Goal: Task Accomplishment & Management: Manage account settings

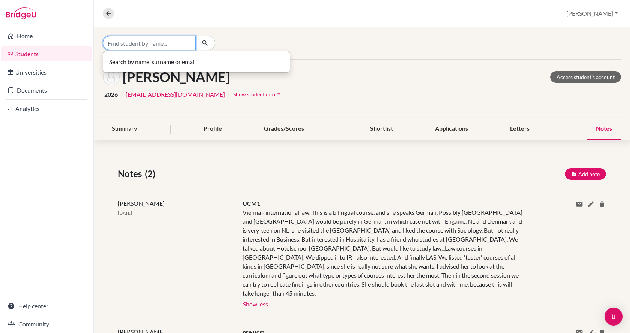
click at [147, 45] on input "Find student by name..." at bounding box center [149, 43] width 93 height 14
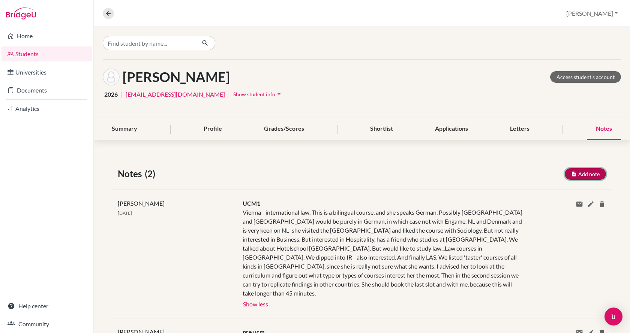
click at [585, 173] on button "Add note" at bounding box center [585, 174] width 41 height 12
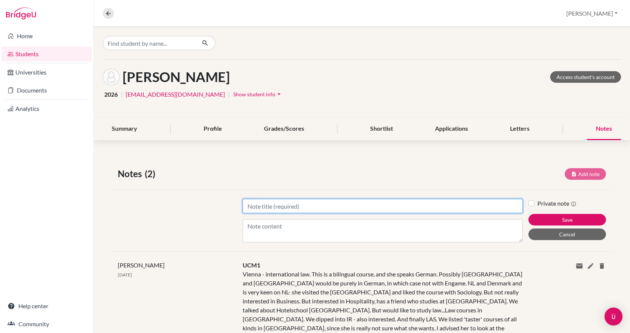
click at [347, 200] on input "Title" at bounding box center [383, 206] width 280 height 14
type input "UCM2"
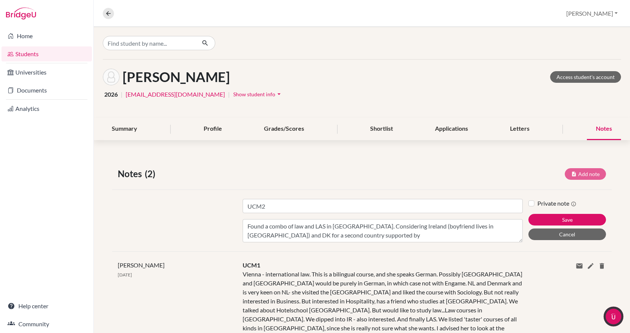
click at [611, 315] on img "Open Intercom Messenger" at bounding box center [614, 317] width 10 height 10
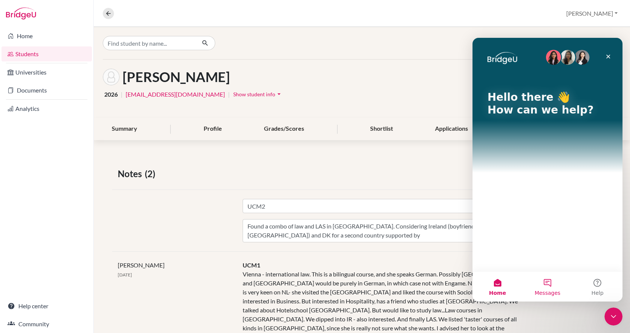
click at [542, 283] on button "Messages" at bounding box center [547, 287] width 50 height 30
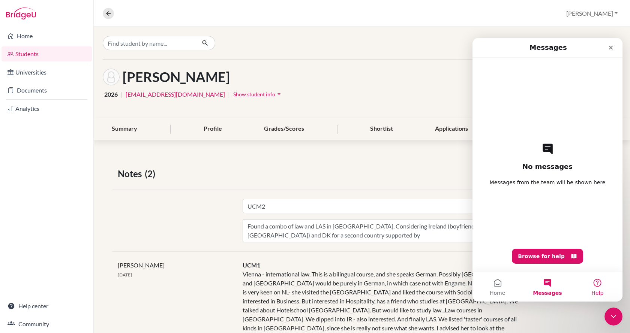
click at [596, 281] on button "Help" at bounding box center [598, 287] width 50 height 30
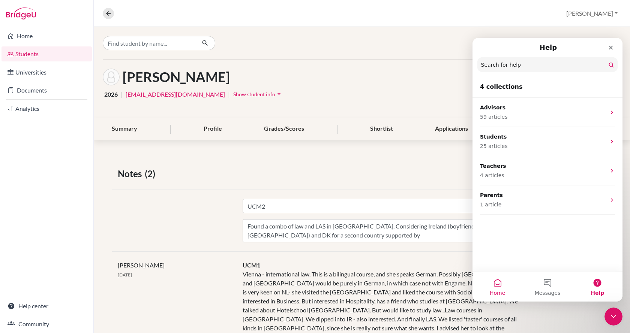
click at [500, 285] on button "Home" at bounding box center [498, 287] width 50 height 30
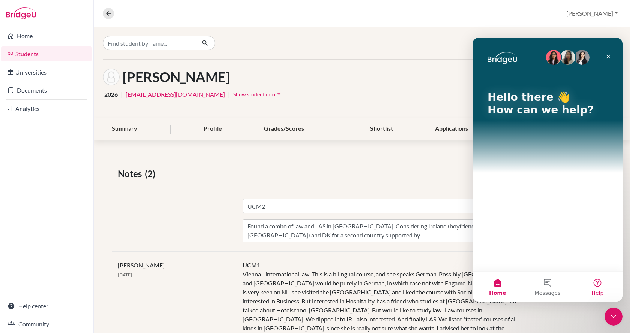
click at [595, 283] on button "Help" at bounding box center [598, 287] width 50 height 30
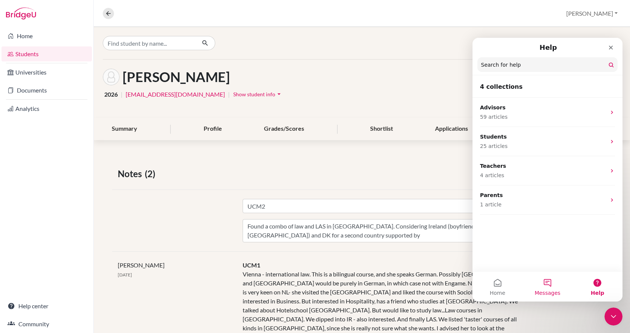
click at [551, 285] on button "Messages" at bounding box center [547, 287] width 50 height 30
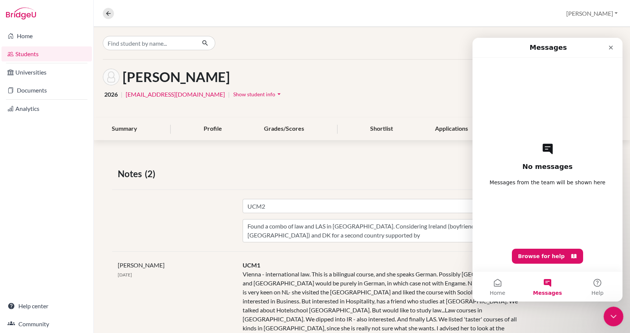
click at [617, 318] on icon "Close Intercom Messenger" at bounding box center [612, 315] width 9 height 9
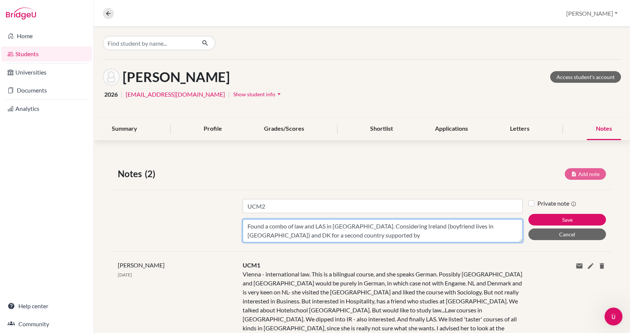
click at [322, 236] on textarea "Found a combo of law and LAS in [GEOGRAPHIC_DATA]. Considering Ireland (boyfrie…" at bounding box center [383, 230] width 280 height 23
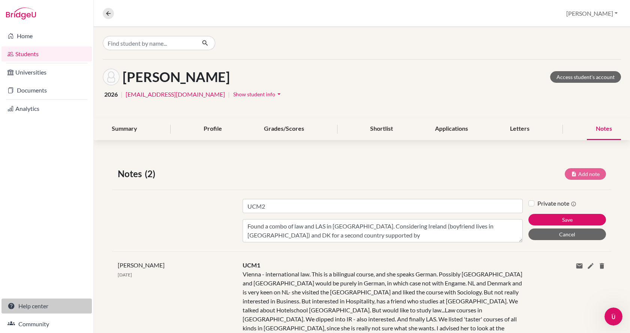
click at [39, 308] on link "Help center" at bounding box center [47, 306] width 90 height 15
click at [611, 318] on icon "Open Intercom Messenger" at bounding box center [612, 316] width 12 height 12
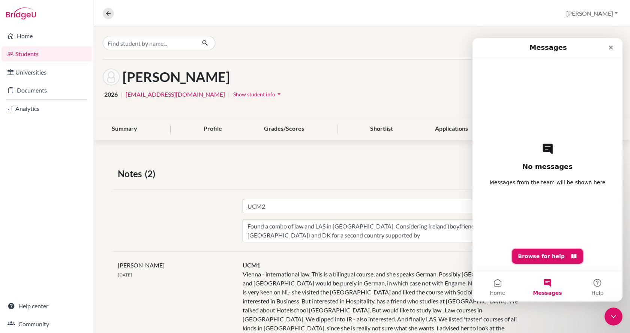
click at [541, 254] on button "Browse for help" at bounding box center [547, 256] width 71 height 15
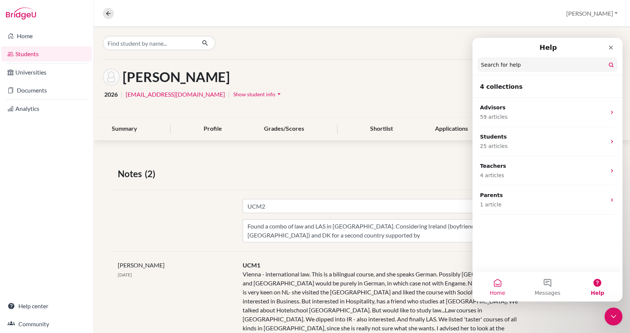
click at [503, 285] on button "Home" at bounding box center [498, 287] width 50 height 30
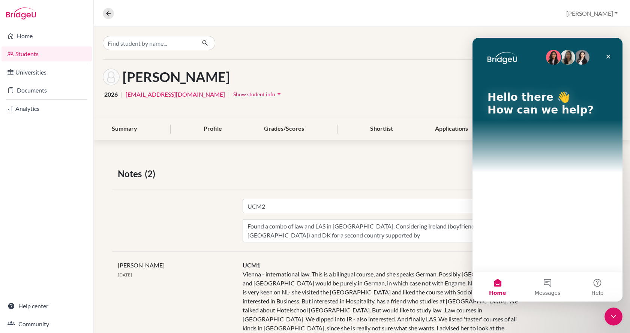
click at [521, 104] on p "How can we help?" at bounding box center [548, 110] width 120 height 13
click at [516, 152] on div "Hello there 👋 How can we help?" at bounding box center [547, 105] width 135 height 135
click at [516, 163] on div "Hello there 👋 How can we help?" at bounding box center [547, 105] width 135 height 135
click at [518, 206] on div "Hello there 👋 How can we help?" at bounding box center [548, 155] width 150 height 234
click at [548, 279] on button "Messages" at bounding box center [547, 287] width 50 height 30
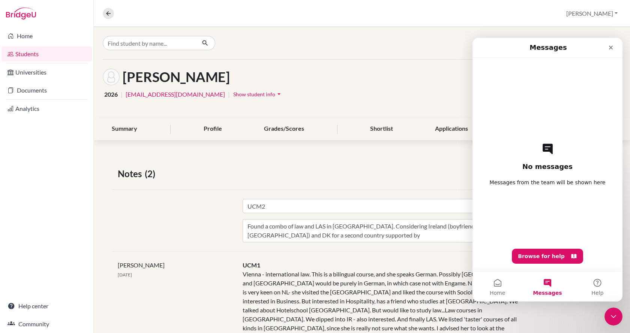
click at [540, 183] on span "Messages from the team will be shown here" at bounding box center [548, 183] width 116 height 8
click at [608, 48] on icon "Close" at bounding box center [611, 48] width 6 height 6
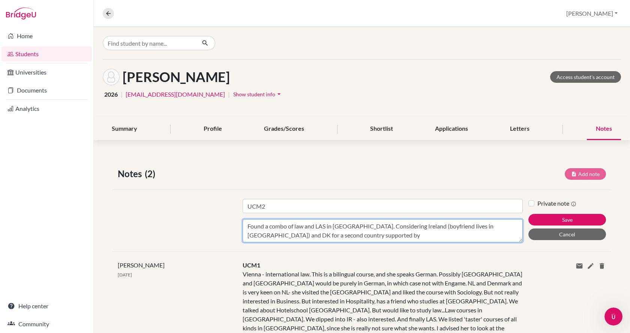
click at [314, 234] on textarea "Found a combo of law and LAS in [GEOGRAPHIC_DATA]. Considering Ireland (boyfrie…" at bounding box center [383, 230] width 280 height 23
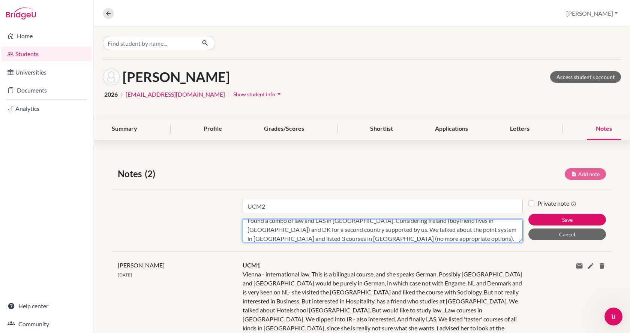
scroll to position [15, 0]
click at [395, 234] on textarea "Found a combo of law and LAS in [GEOGRAPHIC_DATA]. Considering Ireland (boyfrie…" at bounding box center [383, 230] width 280 height 23
click at [395, 235] on textarea "Found a combo of law and LAS in [GEOGRAPHIC_DATA]. Considering Ireland (boyfrie…" at bounding box center [383, 230] width 280 height 23
type textarea "Found a combo of law and LAS in [GEOGRAPHIC_DATA]. Considering Ireland (boyfrie…"
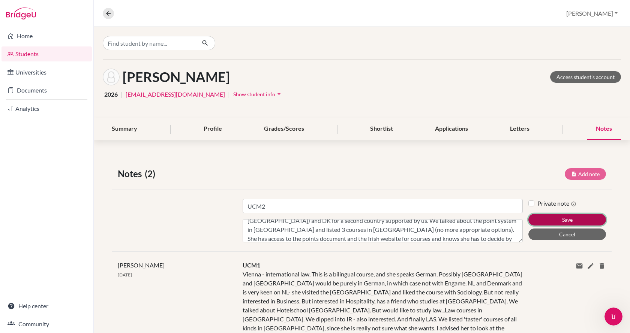
click at [543, 219] on button "Save" at bounding box center [567, 220] width 78 height 12
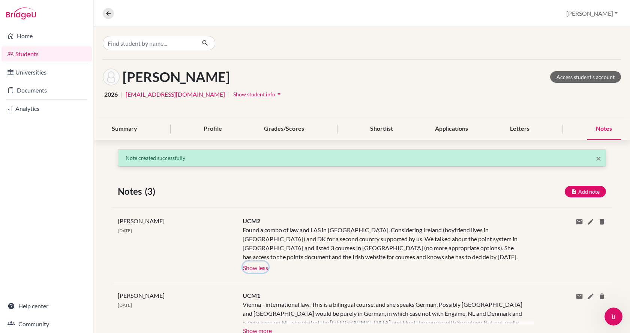
click at [257, 266] on button "Show less" at bounding box center [256, 267] width 26 height 11
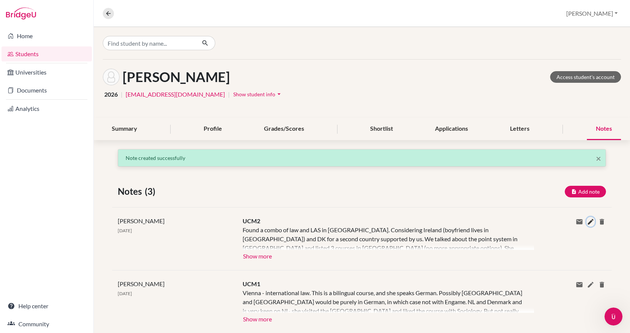
click at [587, 221] on icon at bounding box center [591, 222] width 8 height 8
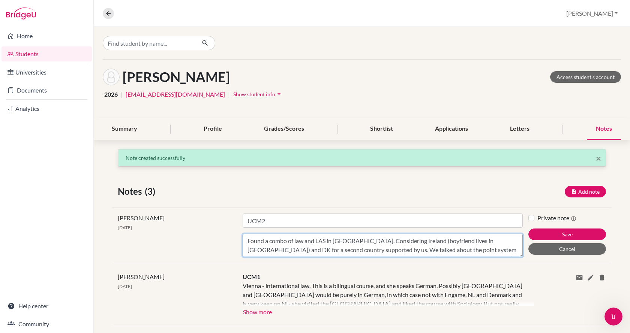
click at [445, 248] on textarea "Found a combo of law and LAS in [GEOGRAPHIC_DATA]. Considering Ireland (boyfrie…" at bounding box center [383, 245] width 280 height 23
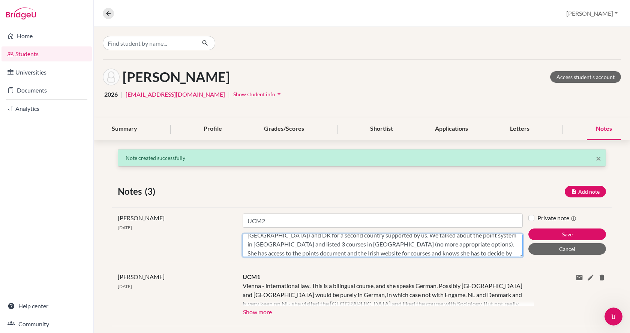
scroll to position [24, 0]
type textarea "Found a combo of law and LAS in [GEOGRAPHIC_DATA]. Considering Ireland (boyfrie…"
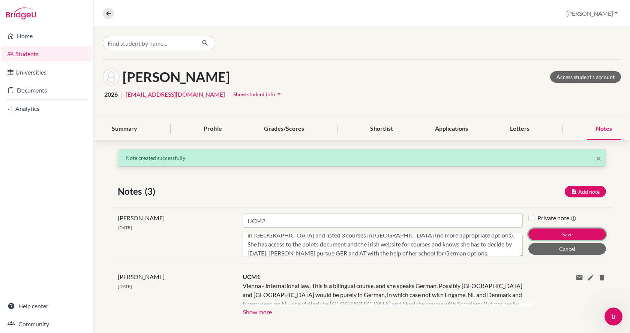
drag, startPoint x: 551, startPoint y: 231, endPoint x: 434, endPoint y: 252, distance: 119.7
click at [434, 252] on div "[PERSON_NAME] [DATE] Title UCM2 Content Found a combo of law and LAS in [GEOGRA…" at bounding box center [362, 235] width 500 height 56
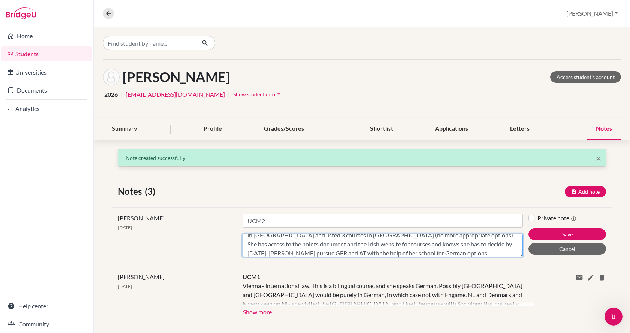
click at [434, 252] on textarea "Found a combo of law and LAS in [GEOGRAPHIC_DATA]. Considering Ireland (boyfrie…" at bounding box center [383, 245] width 280 height 23
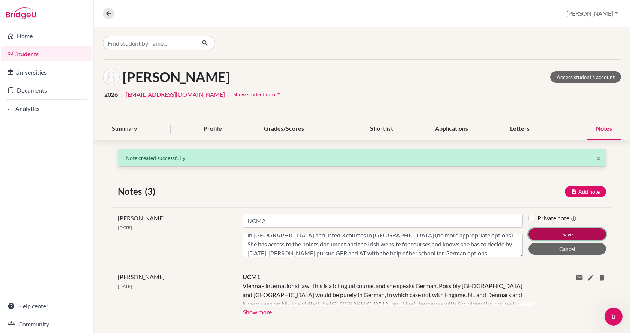
click at [536, 231] on button "Save" at bounding box center [567, 235] width 78 height 12
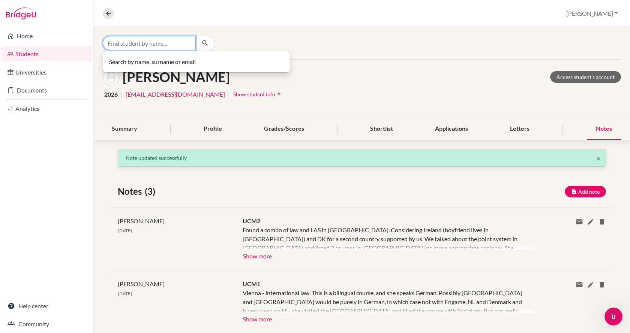
click at [152, 46] on input "Find student by name..." at bounding box center [149, 43] width 93 height 14
type input "[PERSON_NAME]"
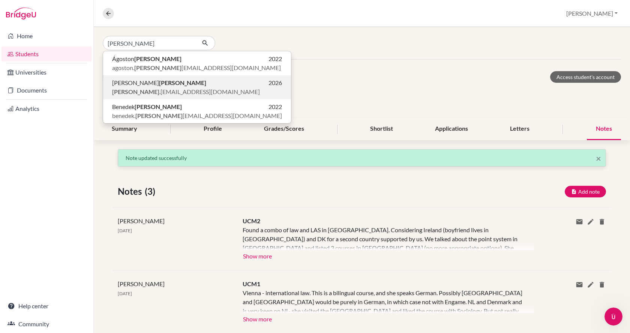
click at [170, 82] on p "[PERSON_NAME] 2026" at bounding box center [197, 82] width 170 height 9
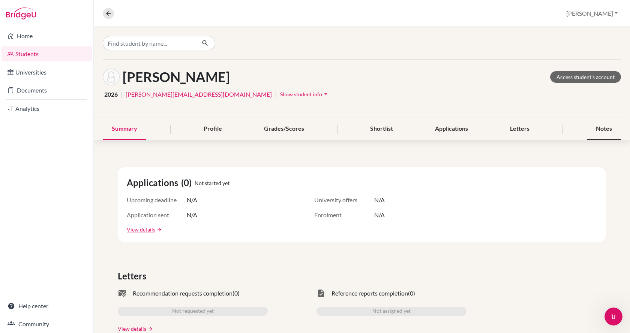
click at [594, 130] on div "Notes" at bounding box center [604, 129] width 34 height 22
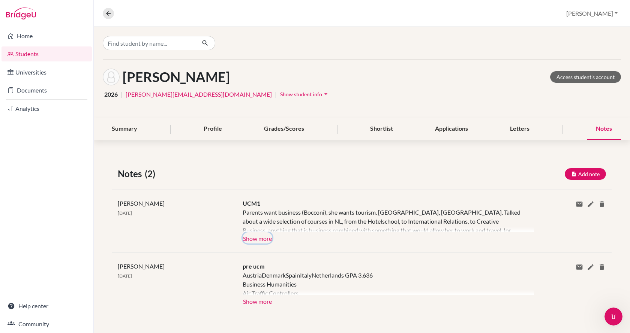
click at [249, 239] on button "Show more" at bounding box center [258, 238] width 30 height 11
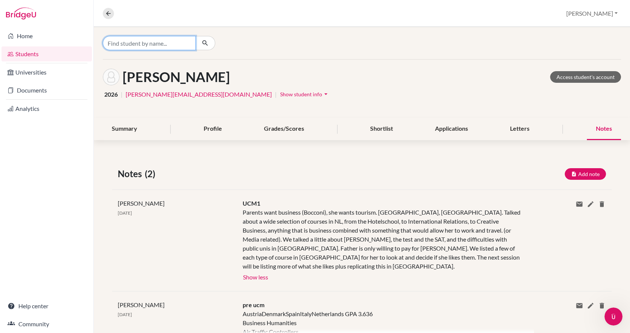
click at [125, 39] on input "Find student by name..." at bounding box center [149, 43] width 93 height 14
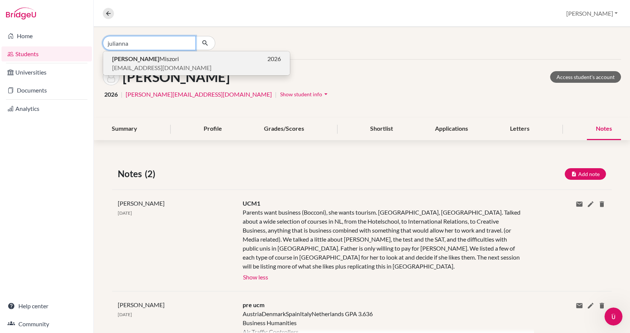
type input "julianna"
click at [137, 63] on span "[PERSON_NAME]" at bounding box center [145, 58] width 67 height 9
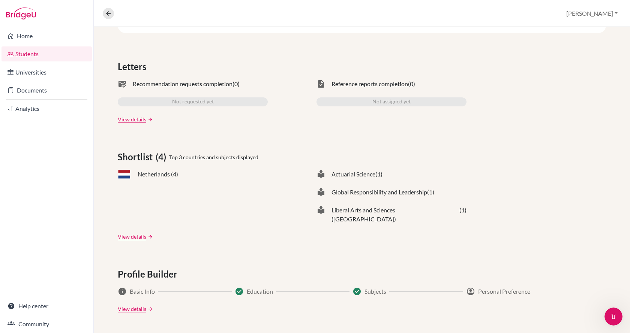
scroll to position [225, 0]
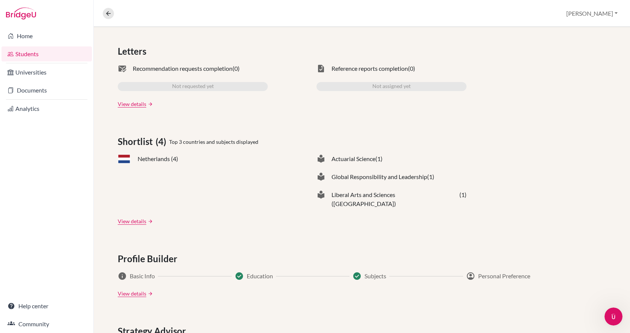
click at [164, 157] on span "Netherlands (4)" at bounding box center [158, 159] width 41 height 9
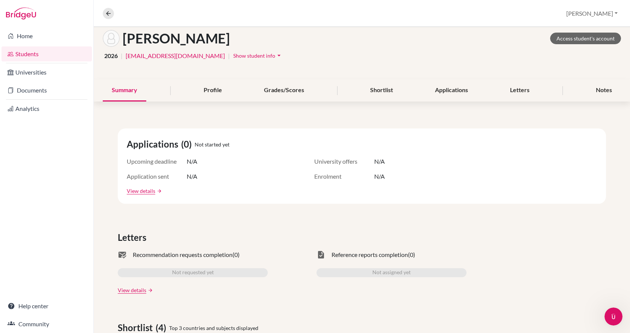
scroll to position [38, 0]
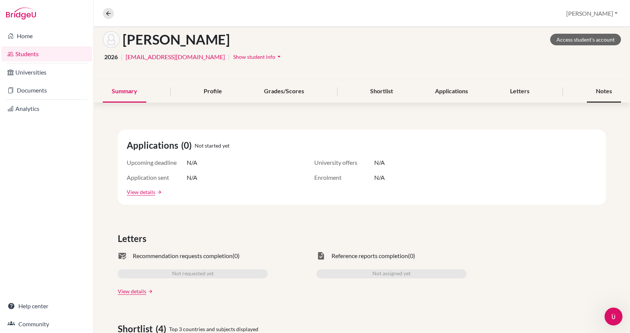
click at [598, 89] on div "Notes" at bounding box center [604, 92] width 34 height 22
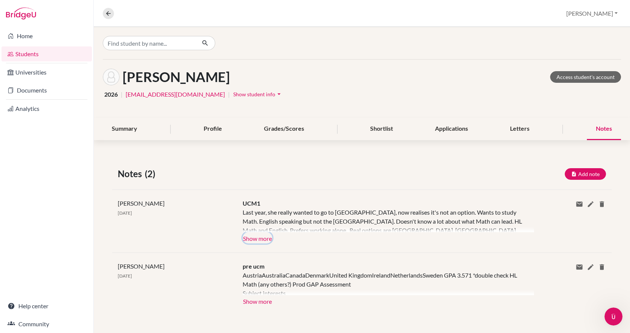
click at [261, 237] on button "Show more" at bounding box center [258, 238] width 30 height 11
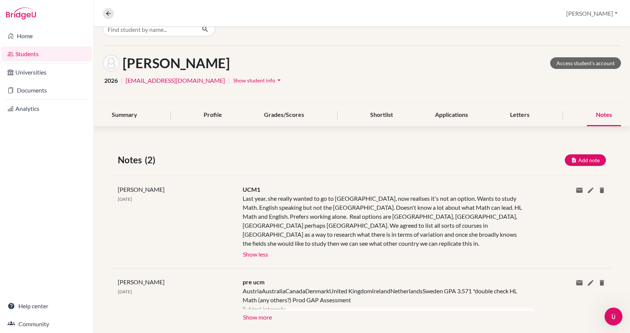
scroll to position [21, 0]
